Goal: Communication & Community: Answer question/provide support

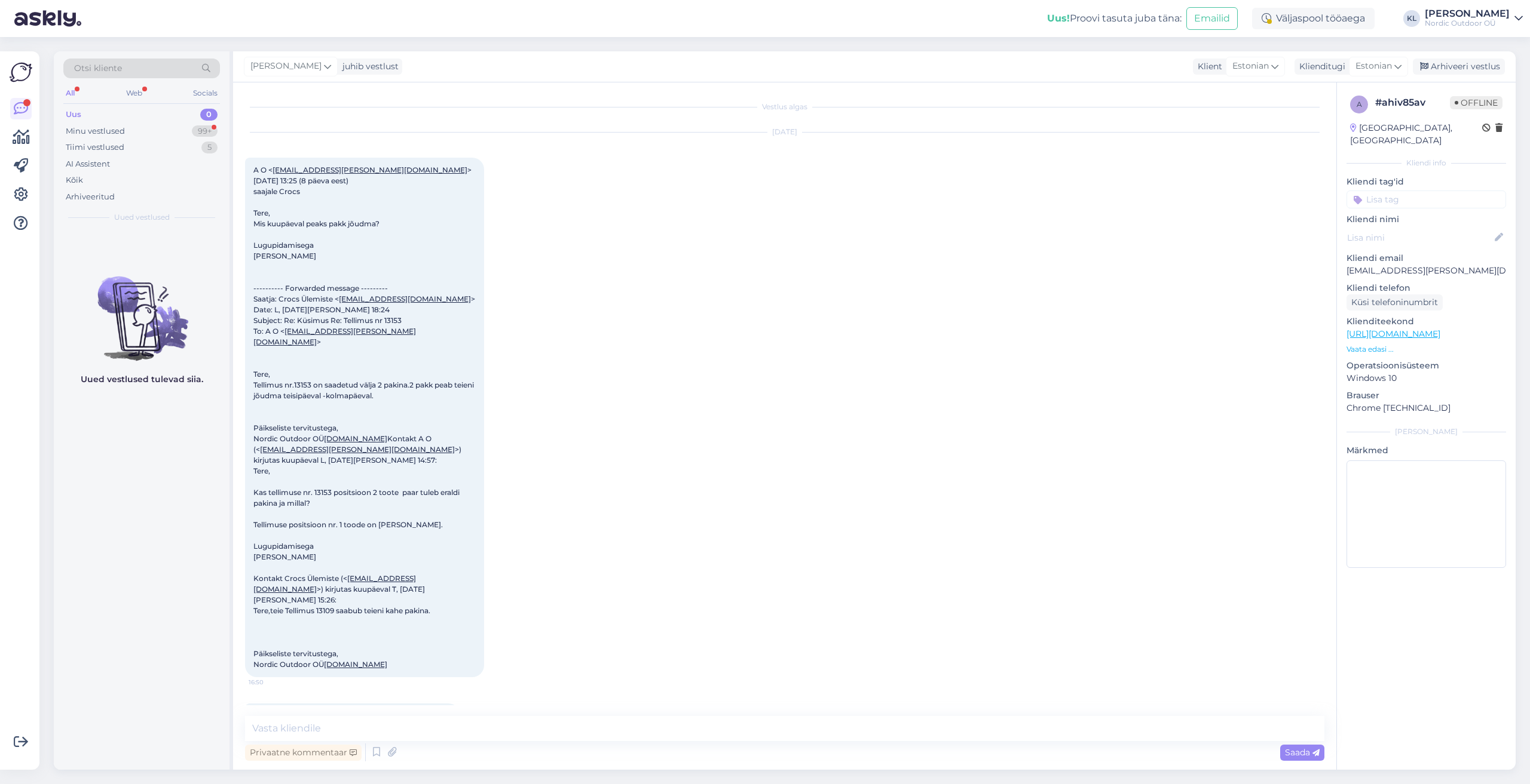
scroll to position [152, 0]
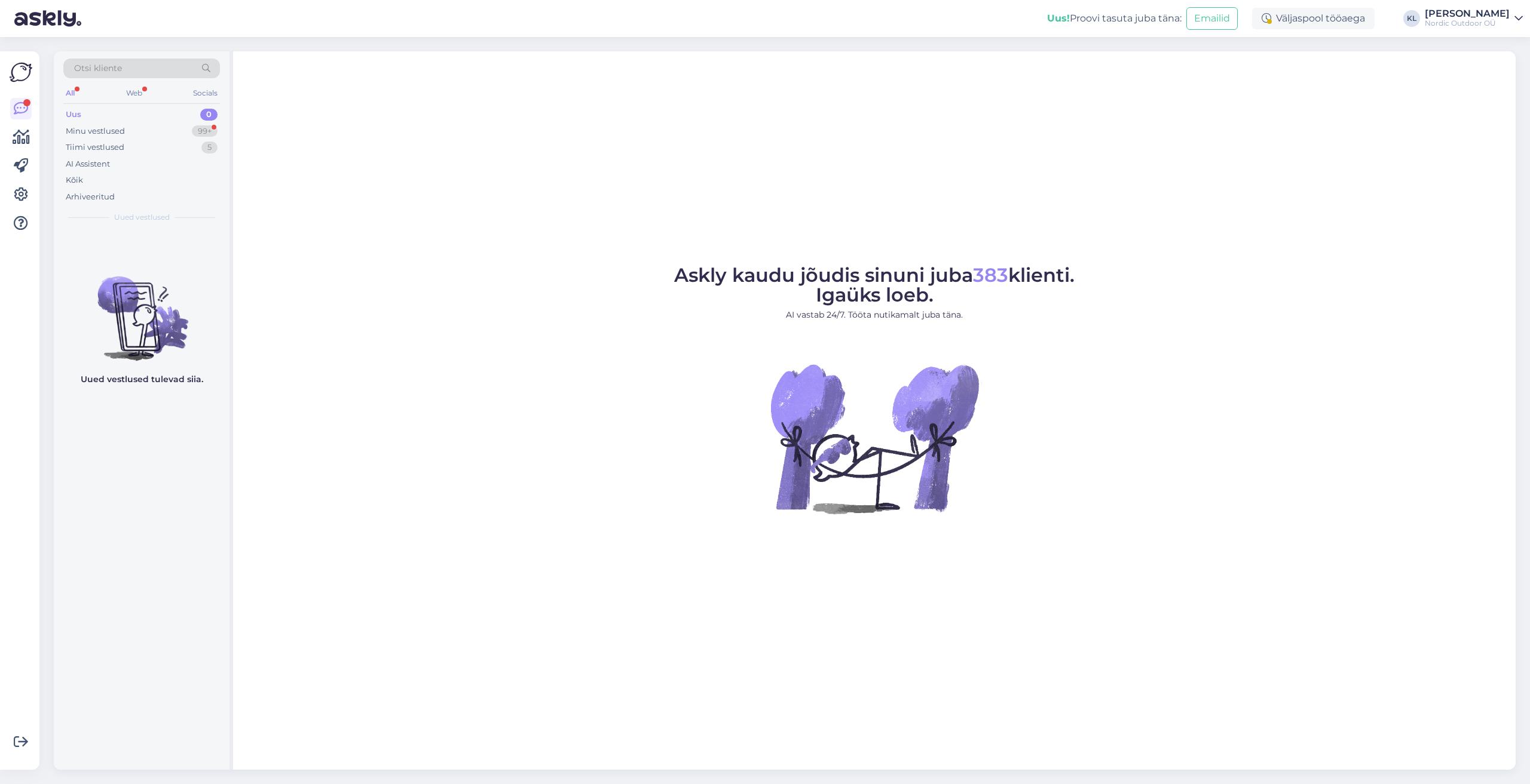
click at [77, 111] on div "Uus" at bounding box center [74, 114] width 15 height 12
click at [72, 83] on div "Otsi kliente" at bounding box center [142, 71] width 156 height 27
click at [72, 89] on div "All" at bounding box center [71, 93] width 14 height 15
click at [122, 133] on div "Minu vestlused" at bounding box center [96, 131] width 59 height 12
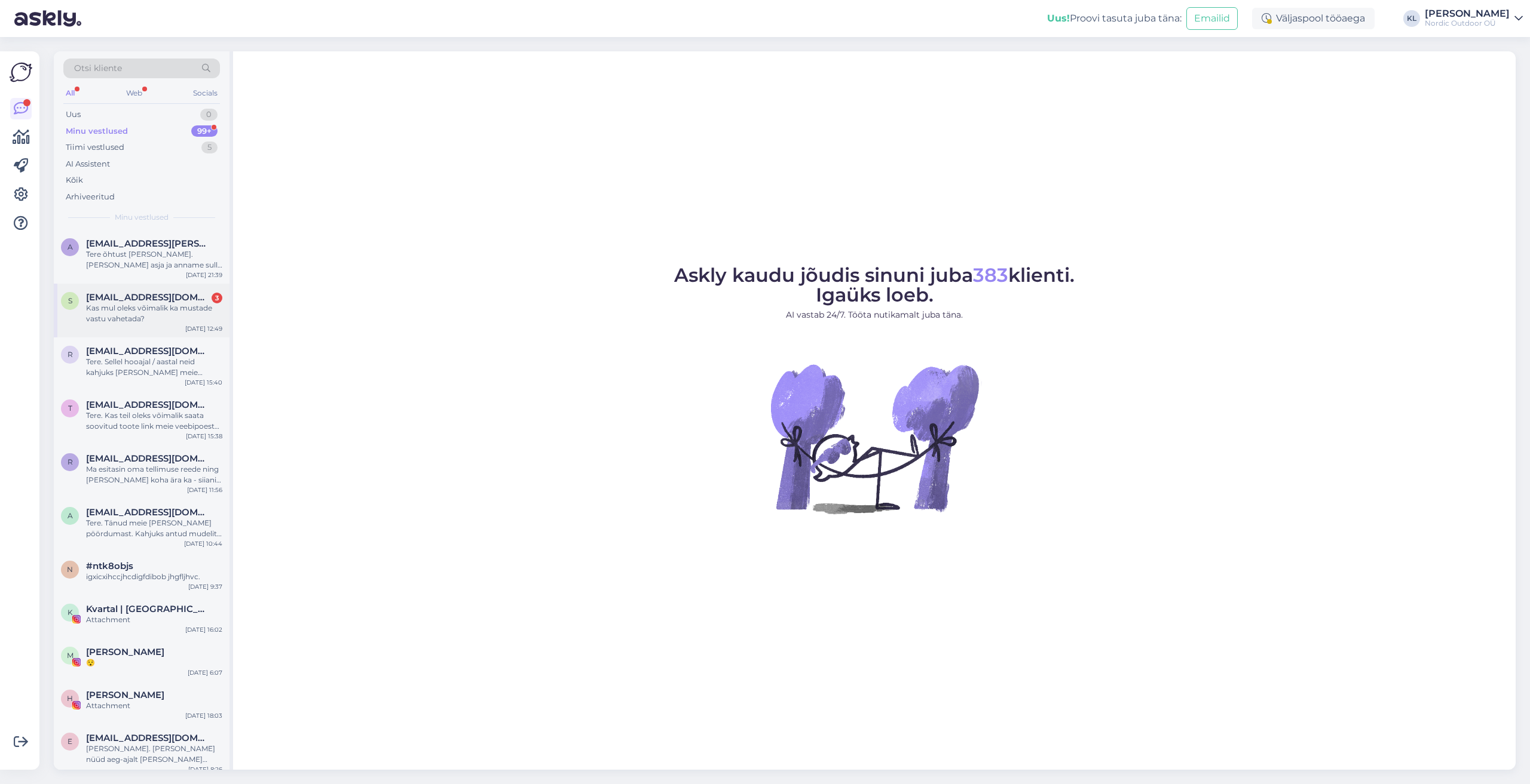
click at [184, 320] on div "Kas mul oleks võimalik ka mustade vastu vahetada?" at bounding box center [154, 313] width 137 height 21
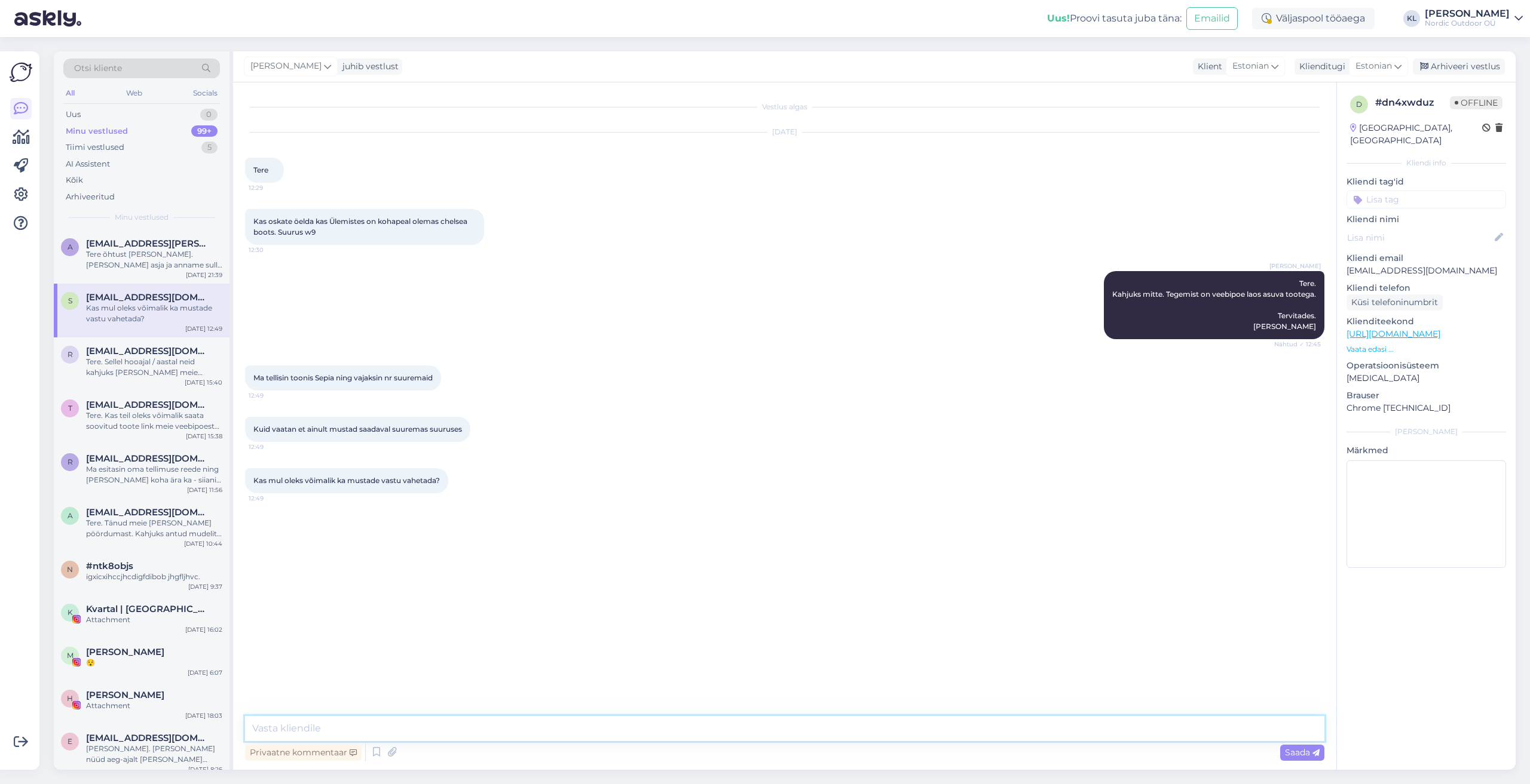
drag, startPoint x: 283, startPoint y: 725, endPoint x: 503, endPoint y: 722, distance: 220.0
click at [289, 725] on textarea at bounding box center [784, 729] width 1079 height 25
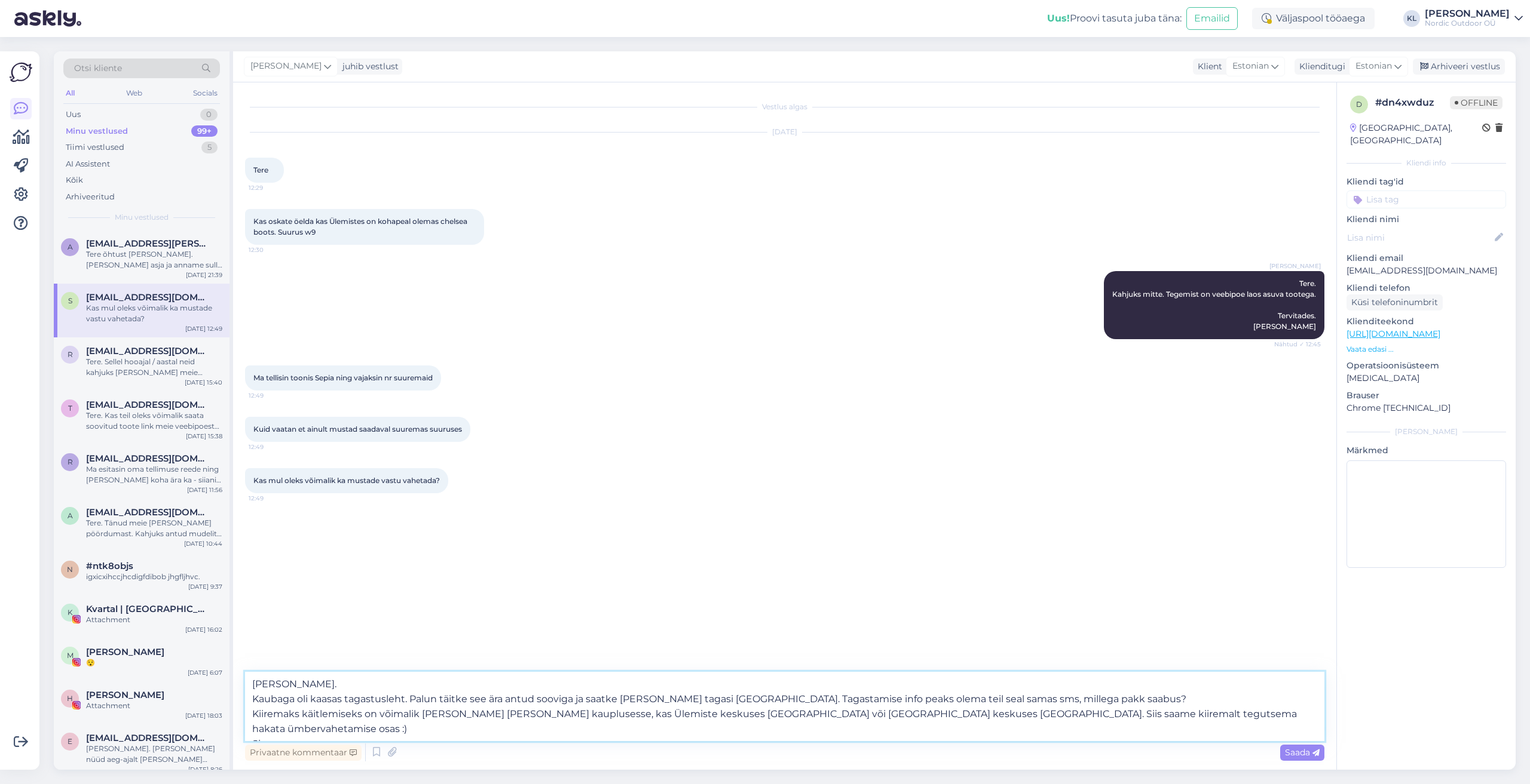
click at [289, 735] on textarea "[PERSON_NAME]. Kaubaga oli kaasas tagastusleht. Palun täitke see ära antud soov…" at bounding box center [784, 706] width 1079 height 69
click at [394, 731] on textarea "[PERSON_NAME]. Kaubaga oli kaasas tagastusleht. Palun täitke see ära antud soov…" at bounding box center [784, 706] width 1079 height 69
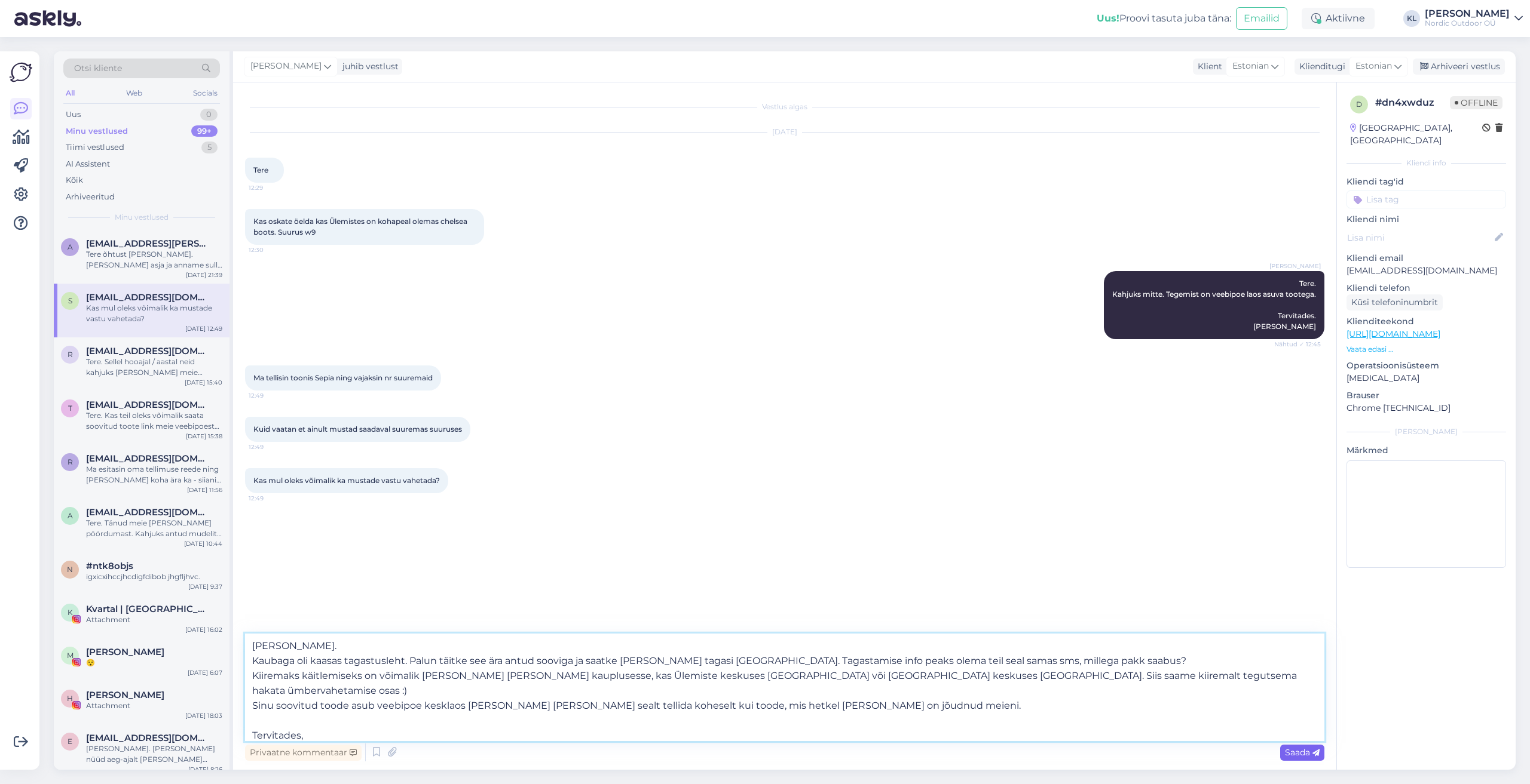
type textarea "[PERSON_NAME]. Kaubaga oli kaasas tagastusleht. Palun täitke see ära antud soov…"
click at [1300, 756] on span "Saada" at bounding box center [1302, 753] width 35 height 11
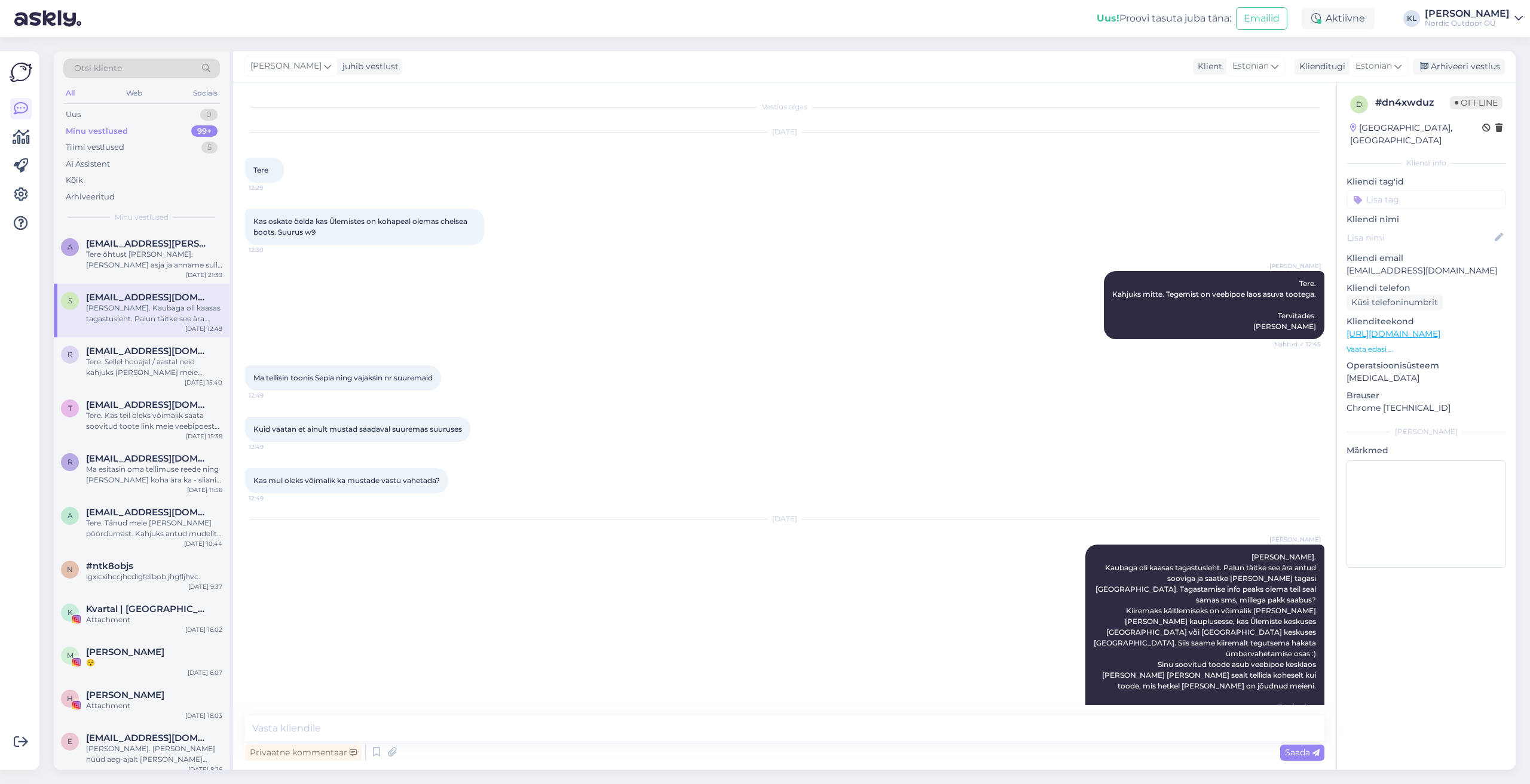
scroll to position [17, 0]
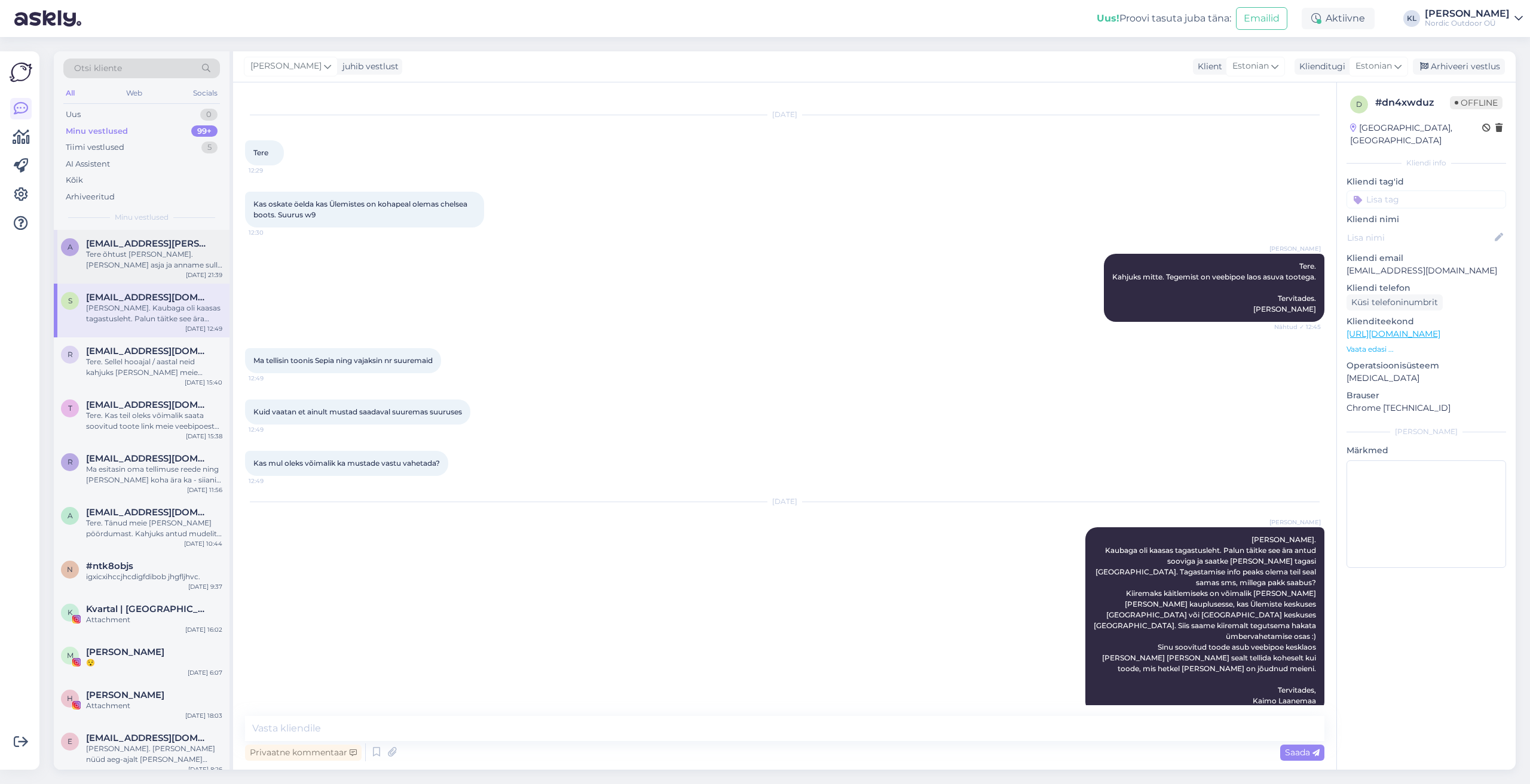
click at [113, 258] on div "Tere õhtust [PERSON_NAME]. [PERSON_NAME] asja ja anname sulle homme hommikul te…" at bounding box center [154, 260] width 137 height 21
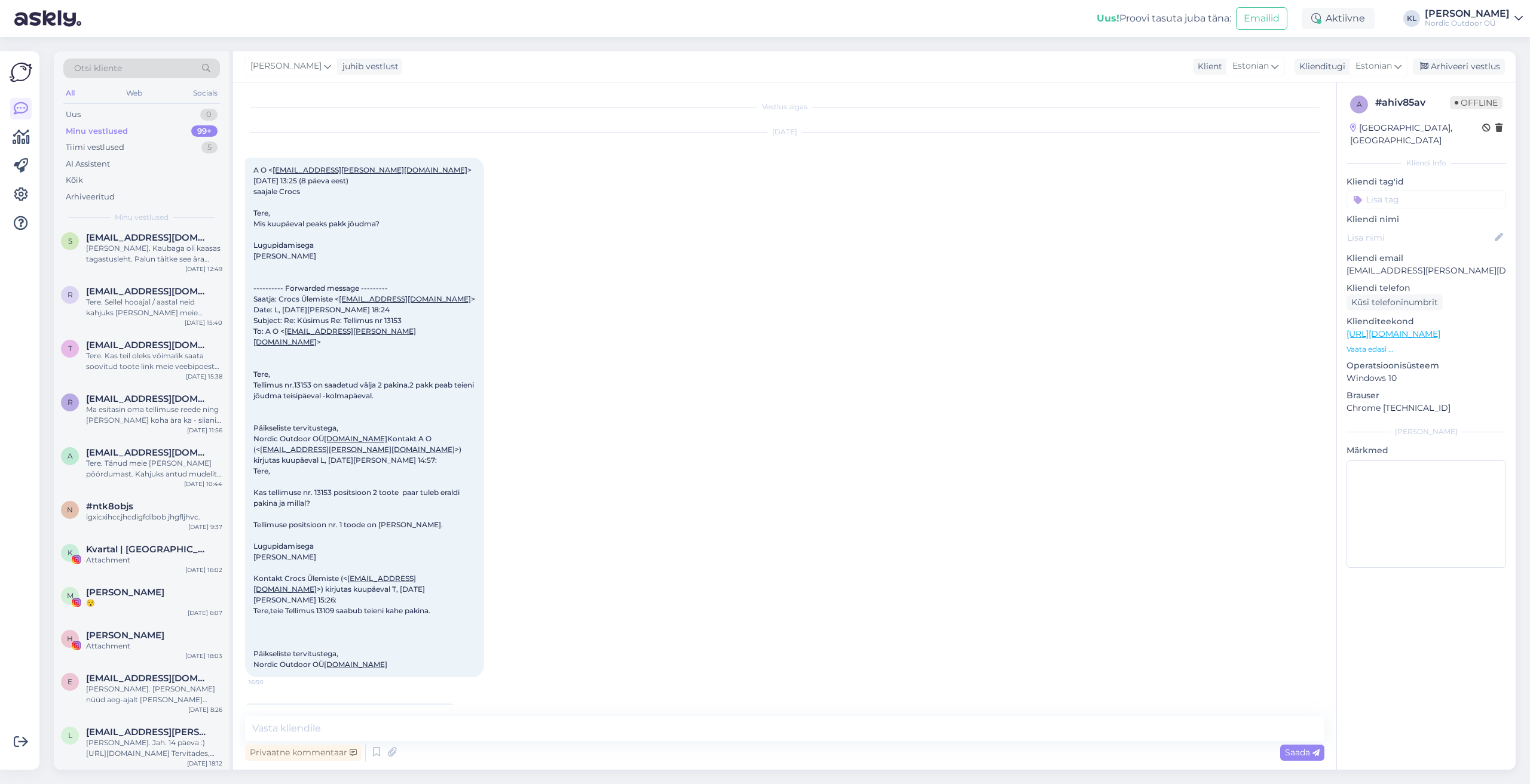
scroll to position [60, 0]
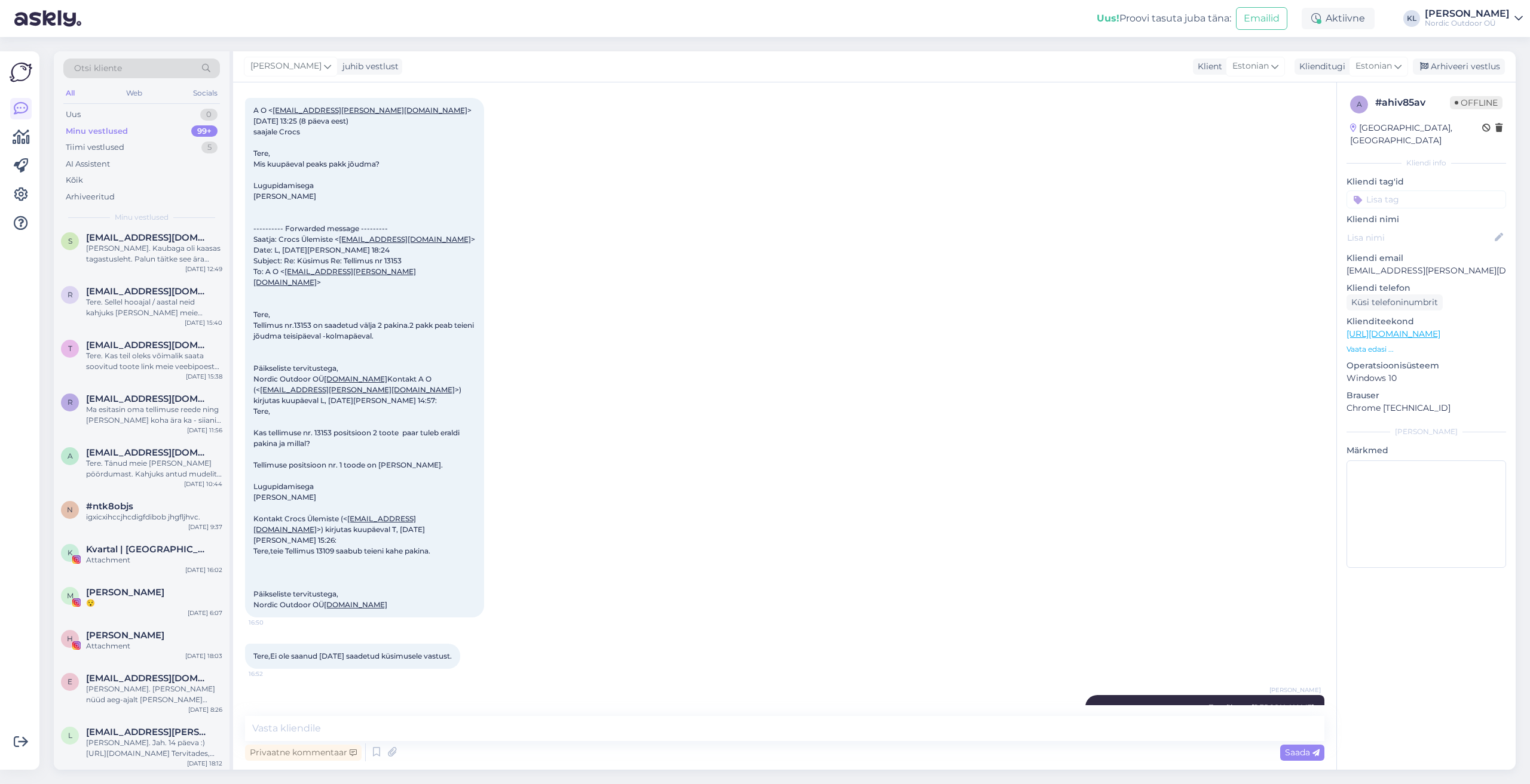
click at [850, 496] on div "[DATE] A O < [EMAIL_ADDRESS][PERSON_NAME][DOMAIN_NAME] > [DATE] 13:25 (8 päeva …" at bounding box center [784, 345] width 1079 height 571
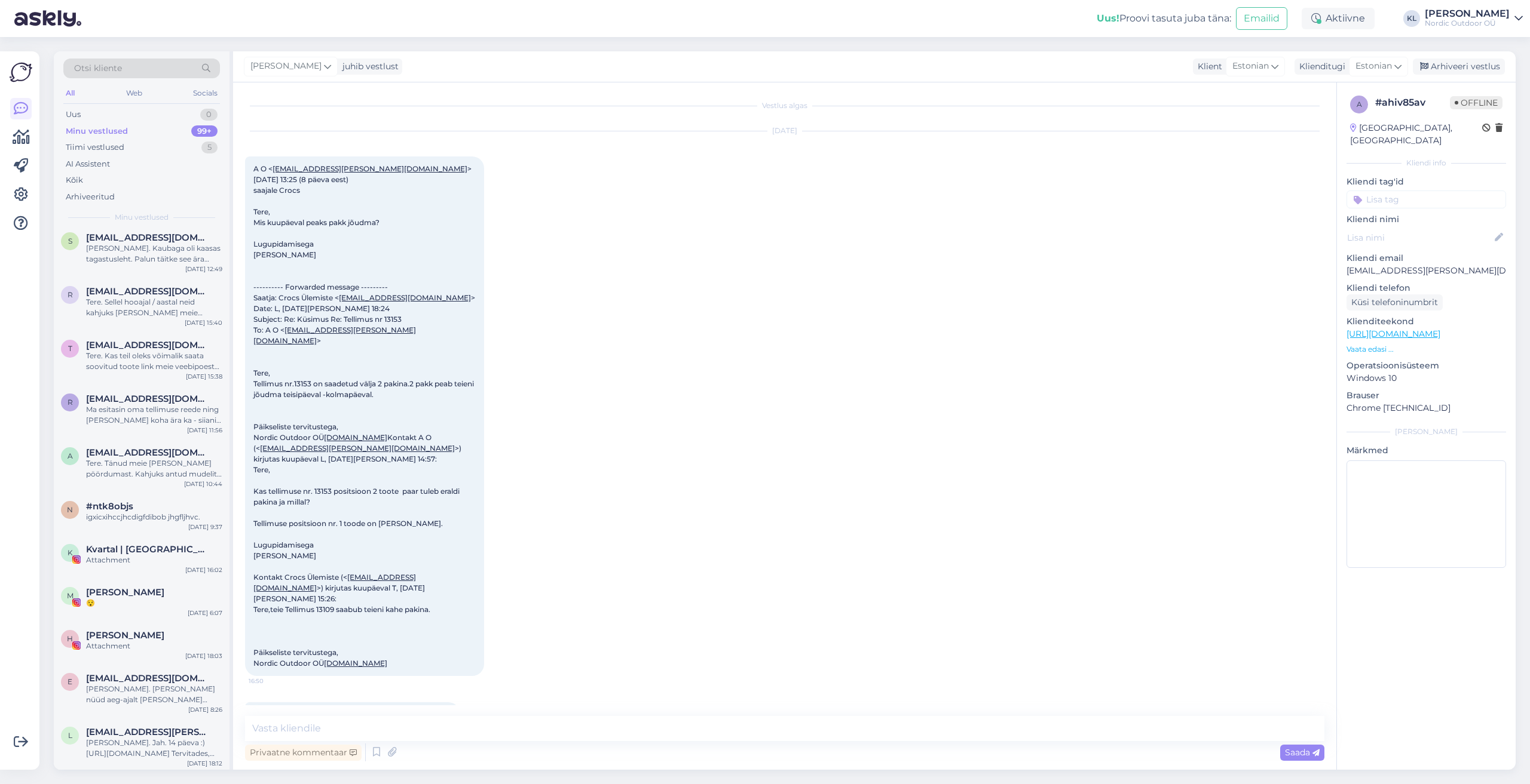
scroll to position [0, 0]
